Goal: Task Accomplishment & Management: Use online tool/utility

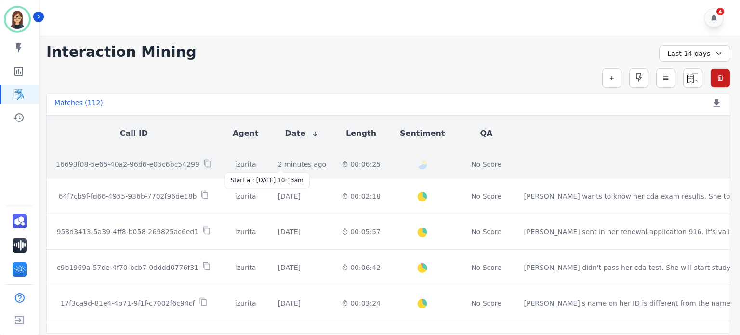
click at [283, 163] on div "2 minutes ago" at bounding box center [302, 165] width 49 height 10
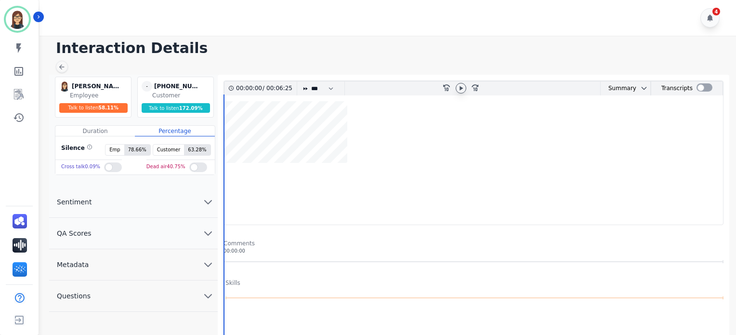
click at [463, 90] on icon at bounding box center [461, 88] width 8 height 8
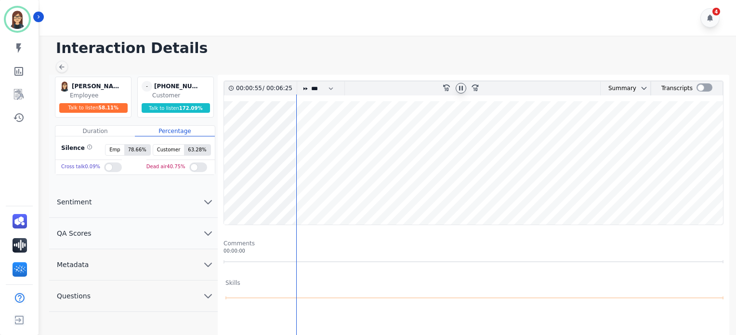
click at [271, 124] on wave at bounding box center [473, 162] width 499 height 123
click at [414, 188] on wave at bounding box center [473, 162] width 499 height 123
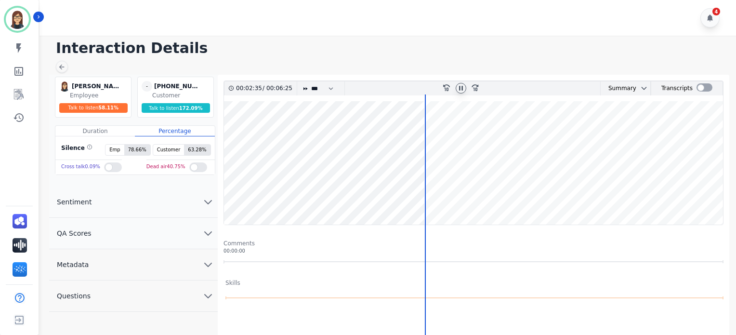
click at [511, 200] on wave at bounding box center [473, 162] width 499 height 123
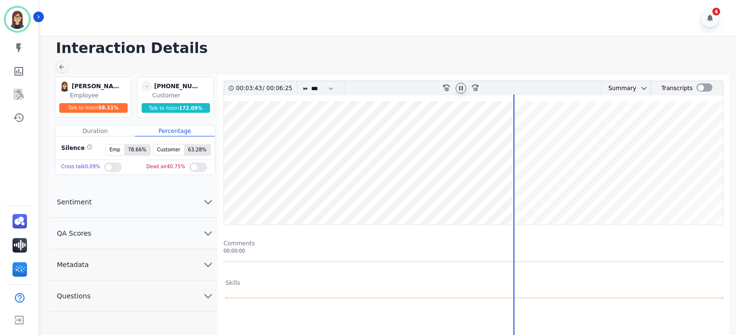
click at [502, 203] on wave at bounding box center [473, 162] width 499 height 123
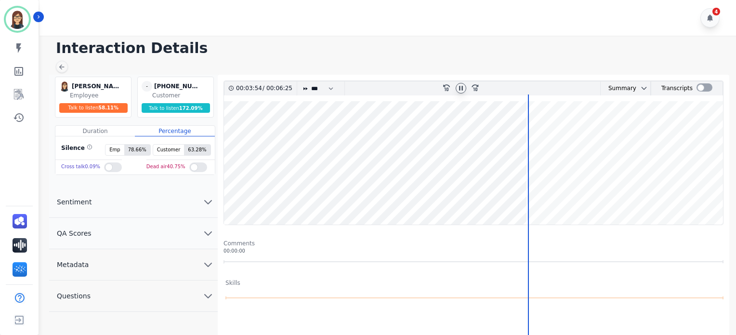
click at [606, 193] on wave at bounding box center [473, 162] width 499 height 123
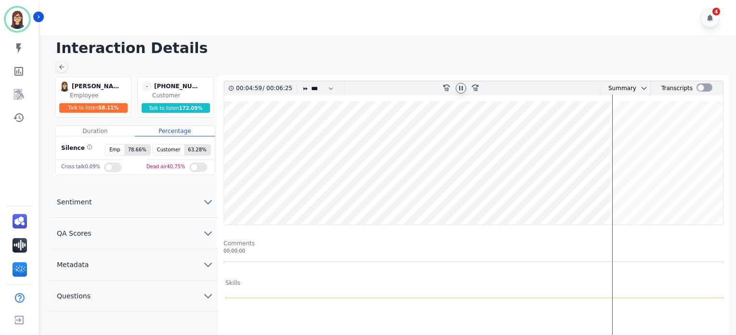
click at [657, 188] on wave at bounding box center [473, 162] width 499 height 123
click at [696, 193] on wave at bounding box center [473, 162] width 499 height 123
